Goal: Task Accomplishment & Management: Complete application form

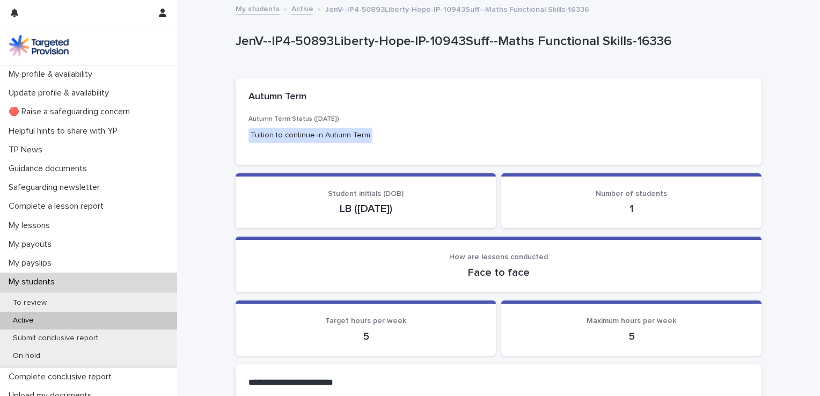
click at [53, 322] on div "Active" at bounding box center [88, 321] width 177 height 18
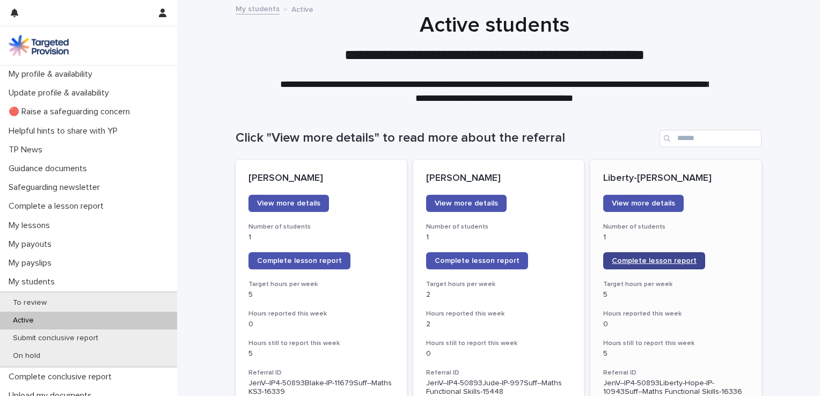
click at [644, 259] on span "Complete lesson report" at bounding box center [654, 261] width 85 height 8
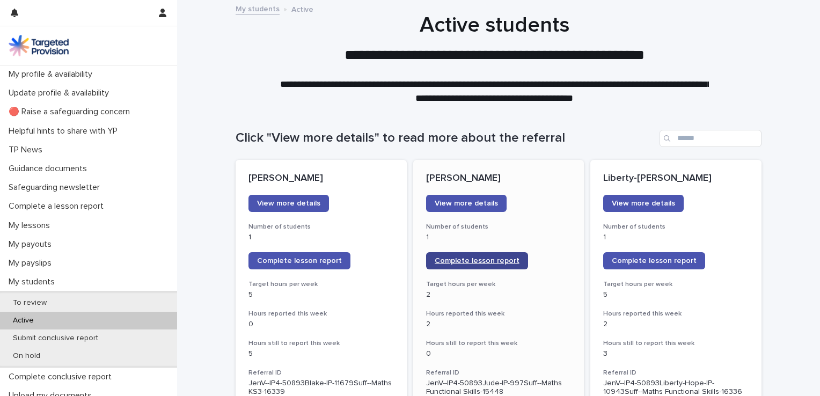
click at [449, 258] on span "Complete lesson report" at bounding box center [477, 261] width 85 height 8
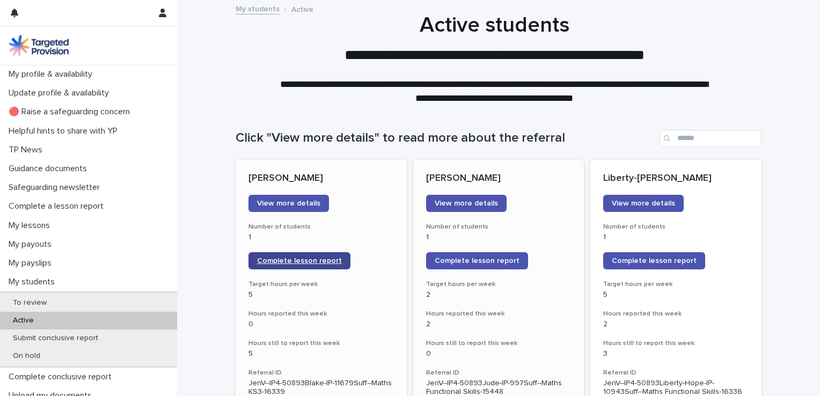
click at [298, 260] on span "Complete lesson report" at bounding box center [299, 261] width 85 height 8
